Goal: Find contact information: Find contact information

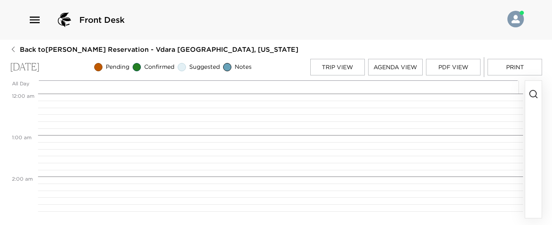
scroll to position [331, 0]
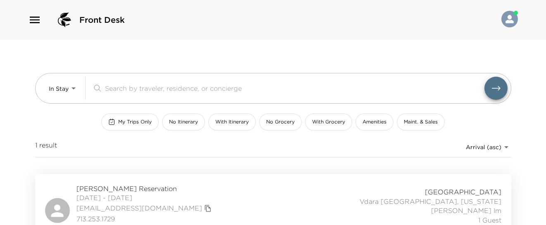
scroll to position [22, 0]
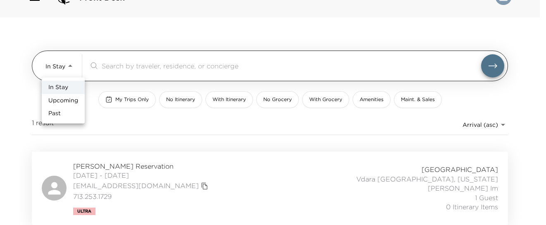
click at [60, 63] on body "Front Desk In Stay In-Stay ​ My Trips Only No Itinerary With Itinerary No Groce…" at bounding box center [273, 90] width 546 height 225
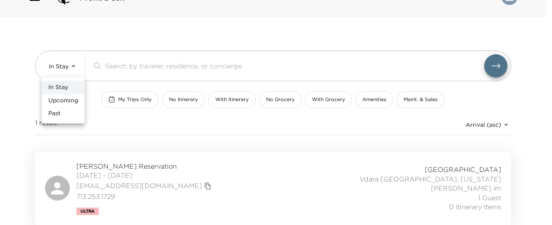
click at [59, 109] on span "Past" at bounding box center [54, 113] width 12 height 8
type input "Past"
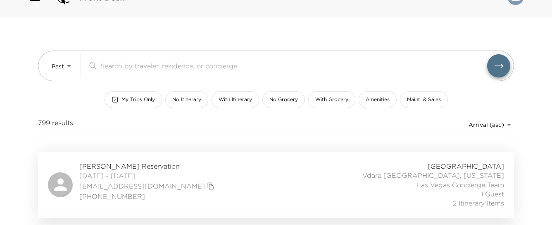
click at [475, 127] on body "Front Desk Past Past ​ My Trips Only No Itinerary With Itinerary No Grocery Wit…" at bounding box center [276, 90] width 552 height 225
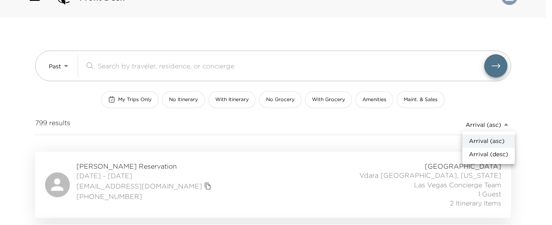
click at [483, 153] on span "Arrival (desc)" at bounding box center [488, 154] width 39 height 8
type input "reservations_prod_arrival_desc"
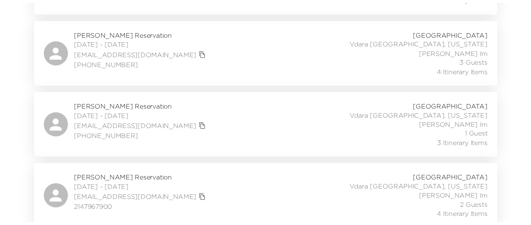
scroll to position [5584, 0]
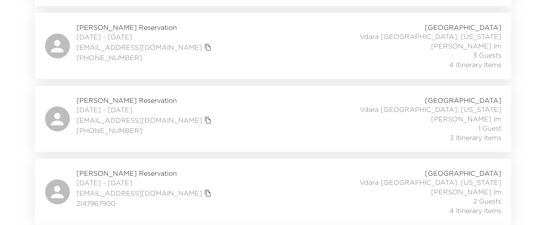
click at [273, 96] on div "[PERSON_NAME] Reservation [DATE] - [DATE] [EMAIL_ADDRESS][DOMAIN_NAME] [PHONE_N…" at bounding box center [273, 119] width 456 height 46
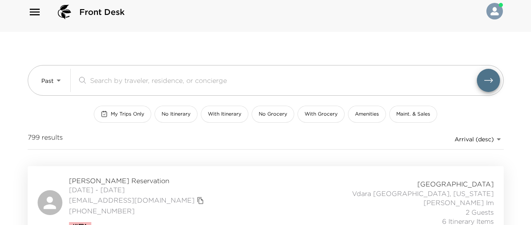
scroll to position [19, 0]
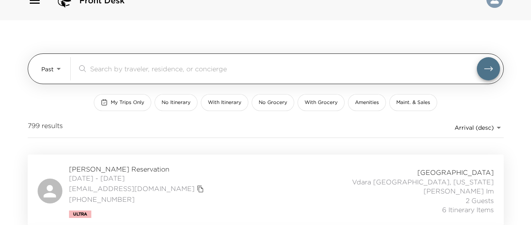
click at [38, 70] on div "Past Past ​" at bounding box center [266, 68] width 476 height 31
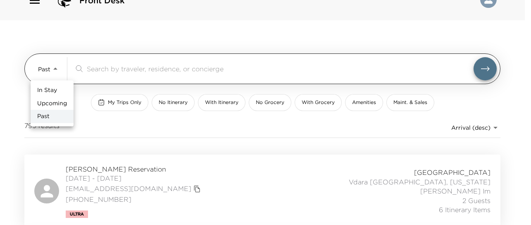
click at [43, 67] on body "Front Desk Past Past ​ My Trips Only No Itinerary With Itinerary No Grocery Wit…" at bounding box center [265, 93] width 531 height 225
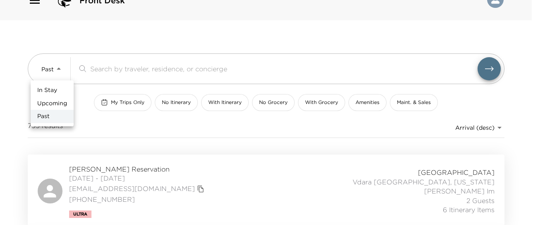
click at [57, 100] on span "Upcoming" at bounding box center [52, 103] width 30 height 8
type input "Upcoming"
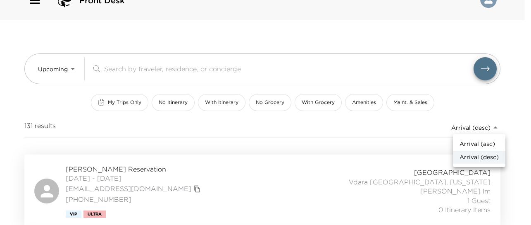
click at [472, 127] on body "Front Desk Upcoming Upcoming ​ My Trips Only No Itinerary With Itinerary No Gro…" at bounding box center [265, 93] width 531 height 225
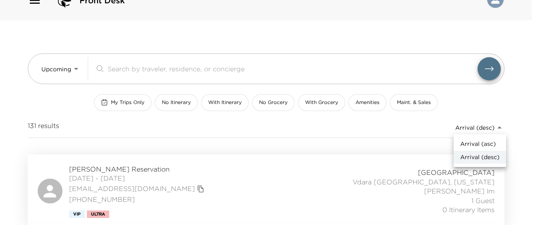
click at [476, 143] on span "Arrival (asc)" at bounding box center [478, 144] width 36 height 8
type input "reservations_prod_arrival_asc"
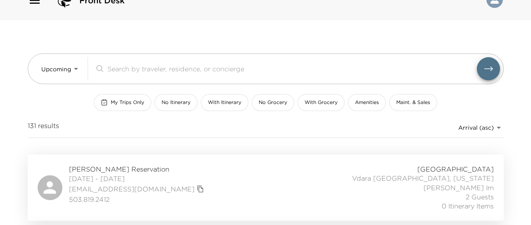
click at [197, 189] on icon "copy primary member email" at bounding box center [200, 188] width 6 height 7
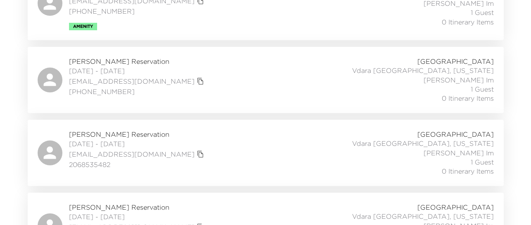
scroll to position [528, 0]
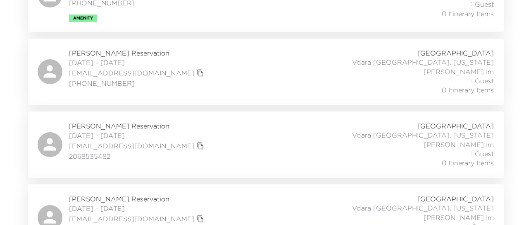
click at [197, 145] on icon "copy primary member email" at bounding box center [200, 145] width 6 height 7
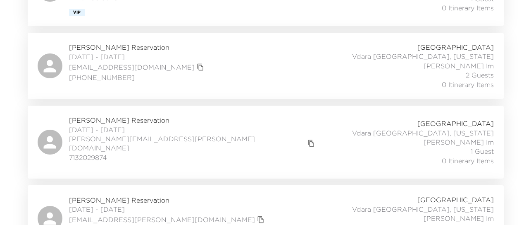
scroll to position [977, 0]
click at [308, 139] on icon "copy primary member email" at bounding box center [311, 142] width 7 height 7
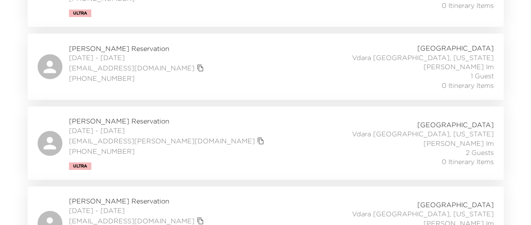
scroll to position [1296, 0]
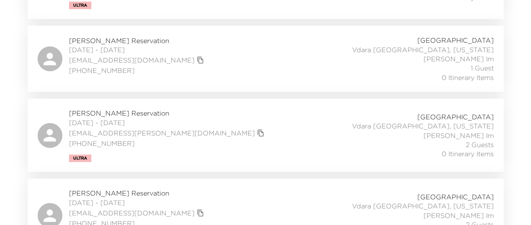
click at [257, 129] on icon "copy primary member email" at bounding box center [260, 132] width 7 height 7
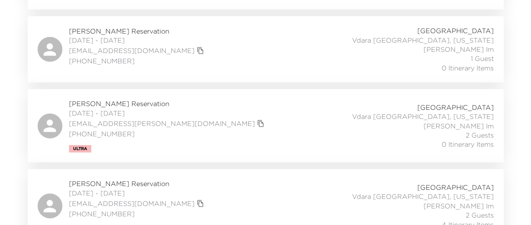
scroll to position [1306, 0]
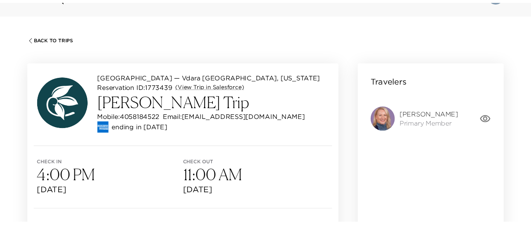
scroll to position [29, 0]
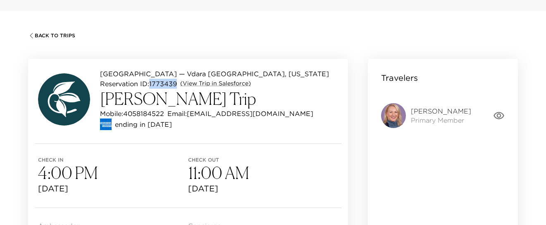
drag, startPoint x: 177, startPoint y: 82, endPoint x: 152, endPoint y: 81, distance: 25.2
click at [152, 81] on p "Reservation ID: 1773439" at bounding box center [138, 84] width 77 height 10
copy p "1773439"
click at [15, 45] on div "Back To Trips Vdara Hotel & Spa — Vdara 46001 Las Vegas, Nevada Reservation ID:…" at bounding box center [273, 123] width 546 height 225
click at [210, 111] on p "Email: amymacgray@gmail.com" at bounding box center [240, 113] width 146 height 10
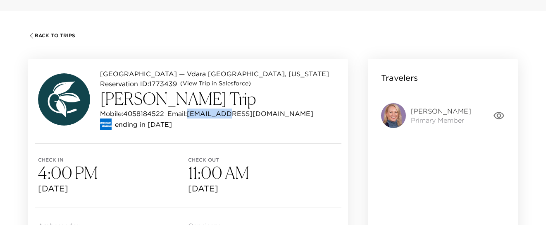
click at [210, 111] on p "Email: amymacgray@gmail.com" at bounding box center [240, 113] width 146 height 10
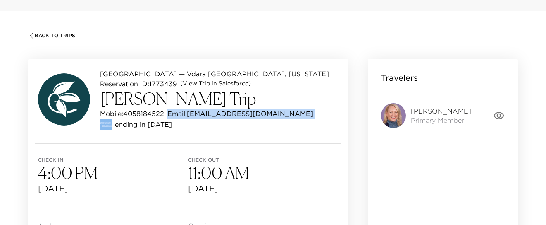
click at [210, 111] on p "Email: amymacgray@gmail.com" at bounding box center [240, 113] width 146 height 10
copy p "Email: amymacgray@gmail.com"
